Goal: Task Accomplishment & Management: Manage account settings

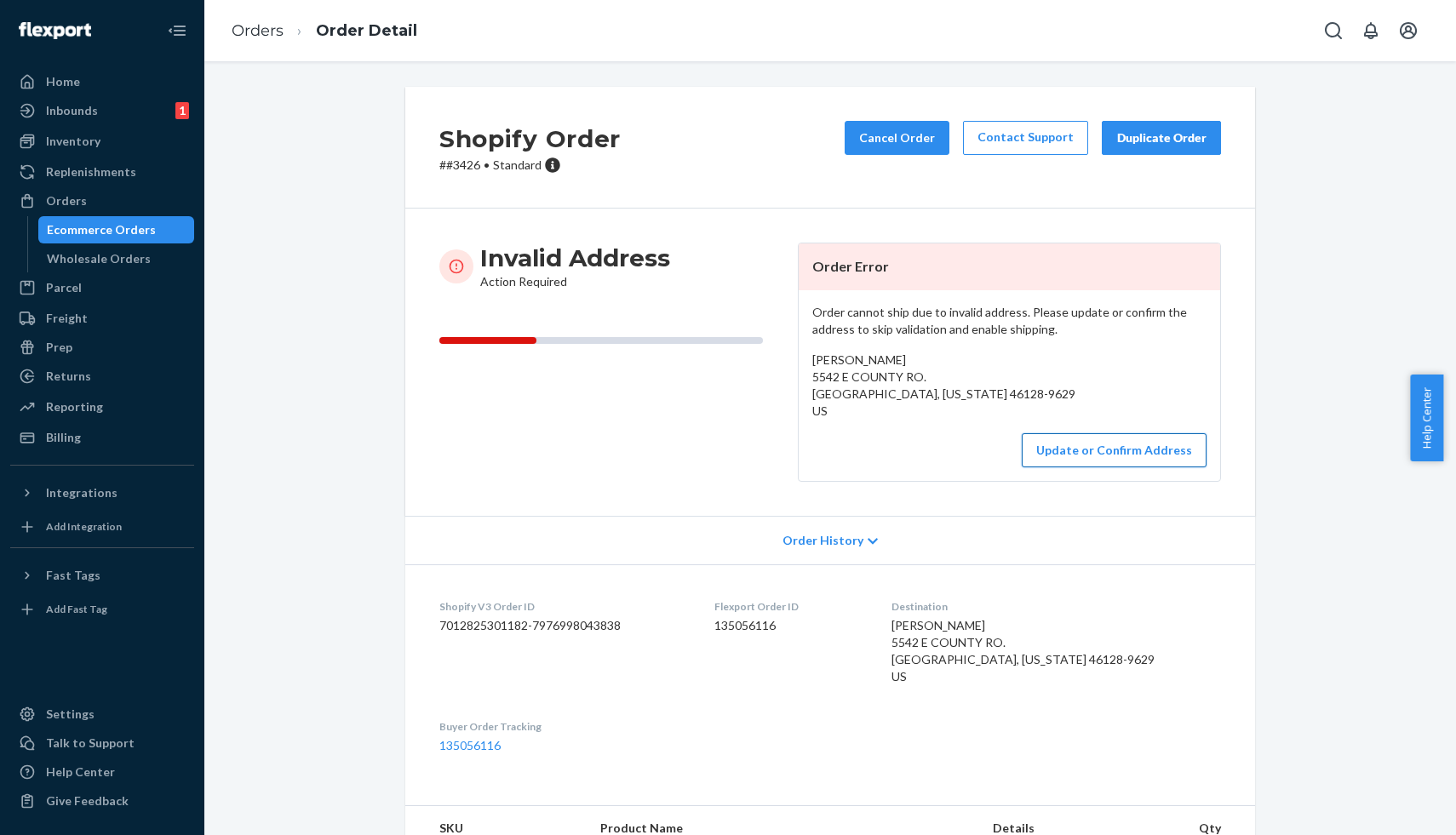
click at [1100, 451] on button "Update or Confirm Address" at bounding box center [1114, 450] width 185 height 34
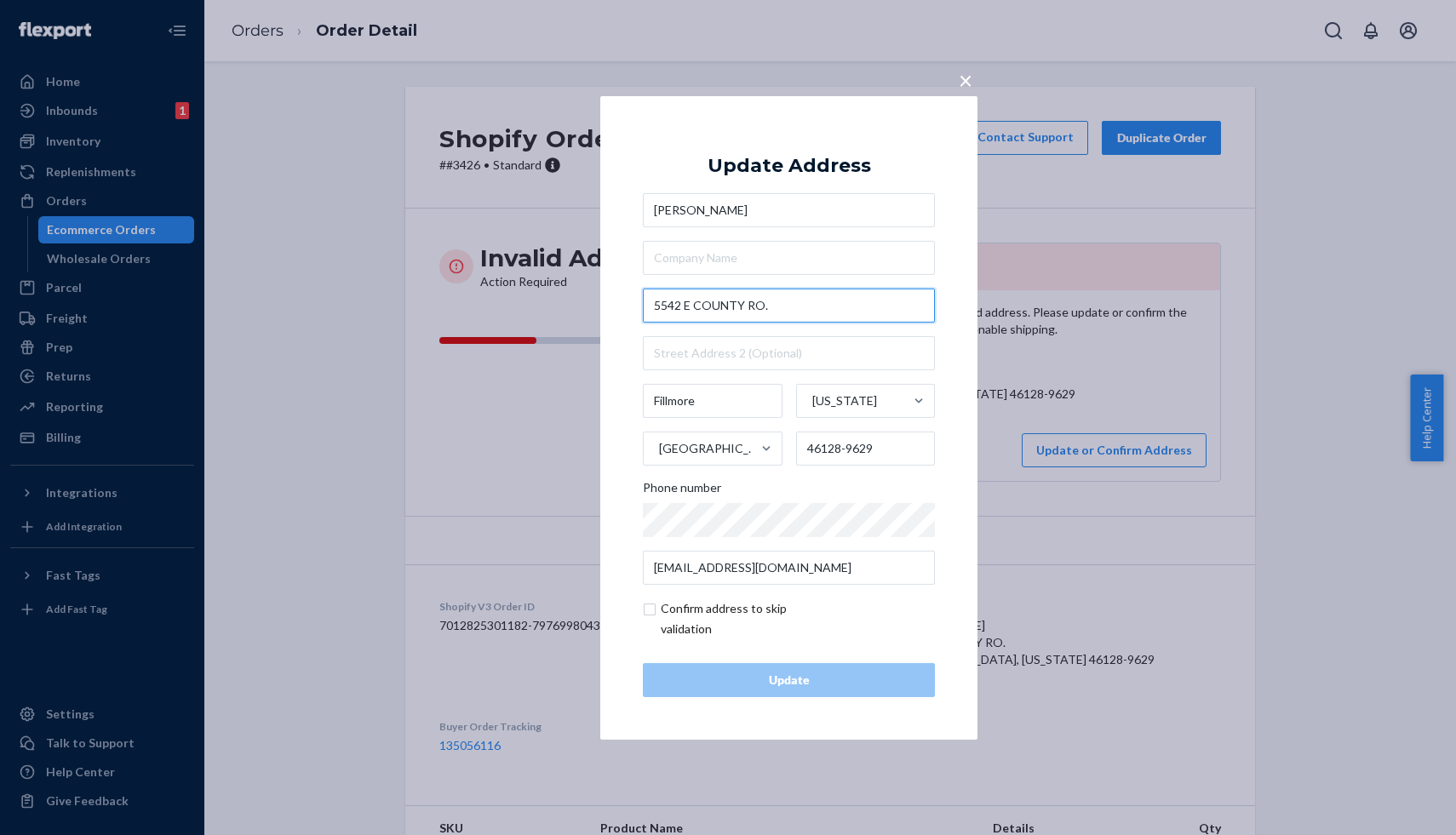
click at [781, 310] on input "5542 E COUNTY RO." at bounding box center [788, 305] width 292 height 34
paste input "50 S"
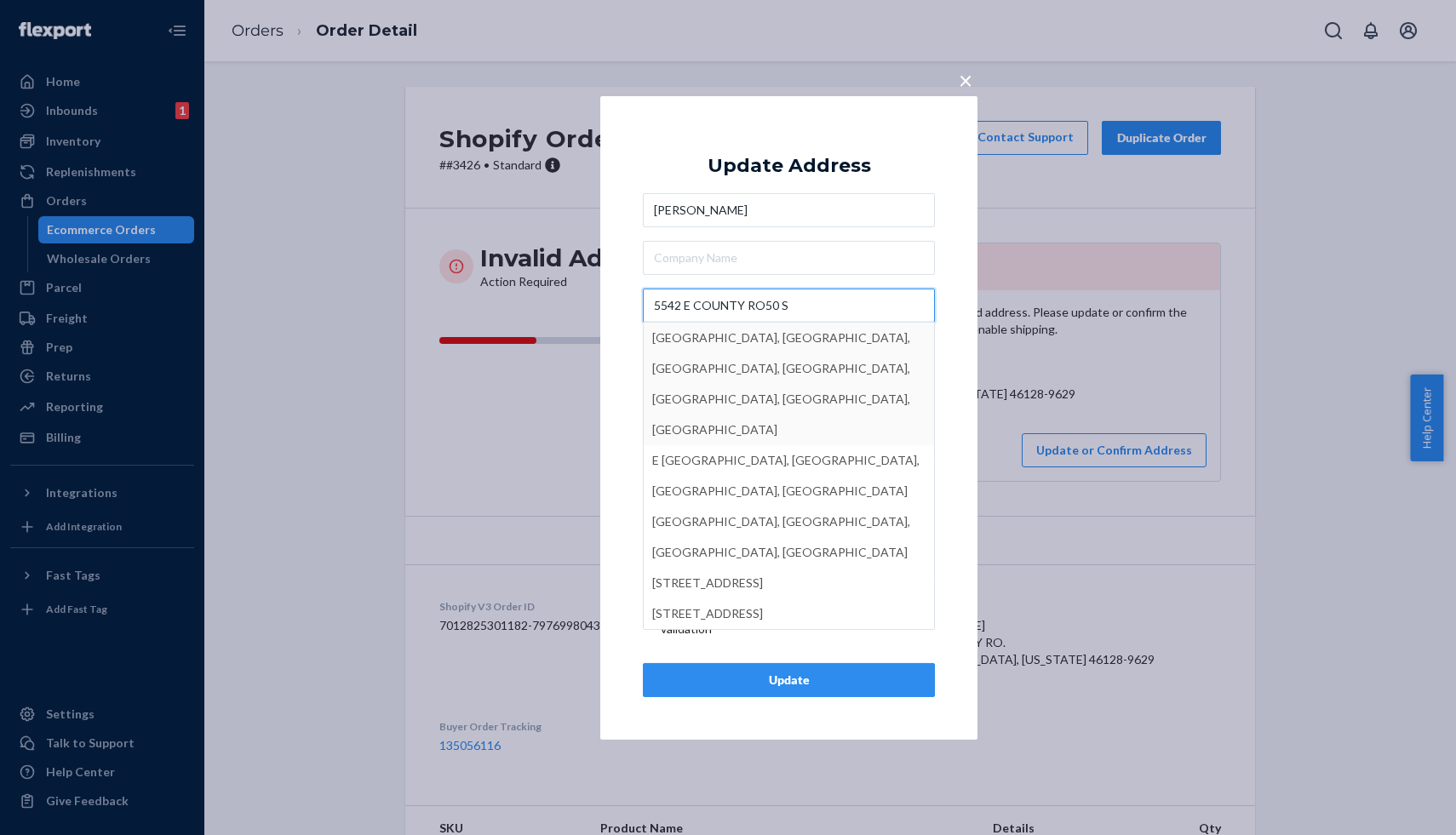
drag, startPoint x: 763, startPoint y: 307, endPoint x: 804, endPoint y: 333, distance: 48.5
click at [762, 308] on input "5542 E COUNTY RO50 S" at bounding box center [788, 305] width 292 height 34
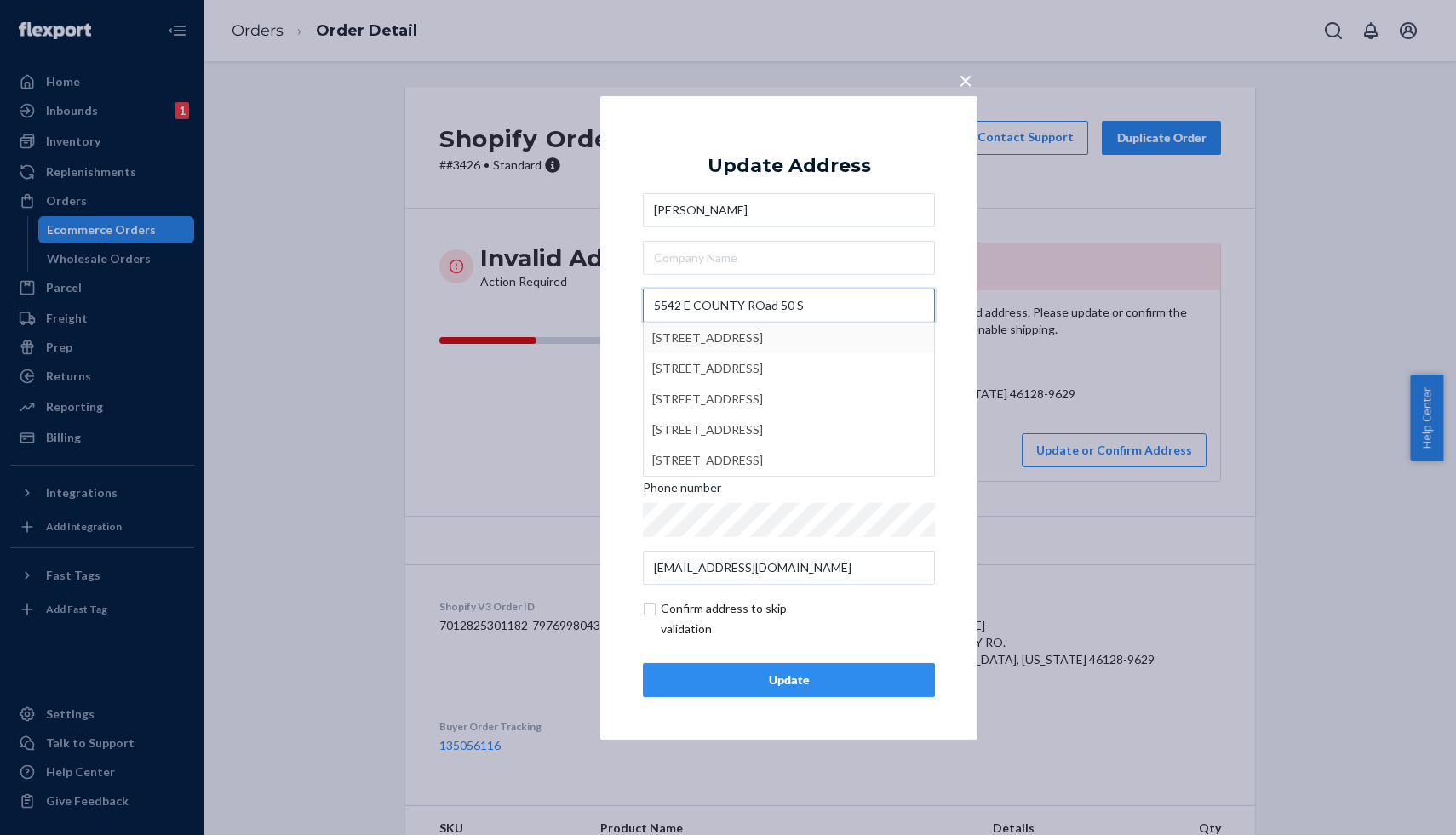
type input "5542 E COUNTY ROad 50 S"
type input "46128"
type input "[STREET_ADDRESS]"
click at [772, 684] on div "Update" at bounding box center [788, 679] width 263 height 17
